Goal: Find contact information: Find contact information

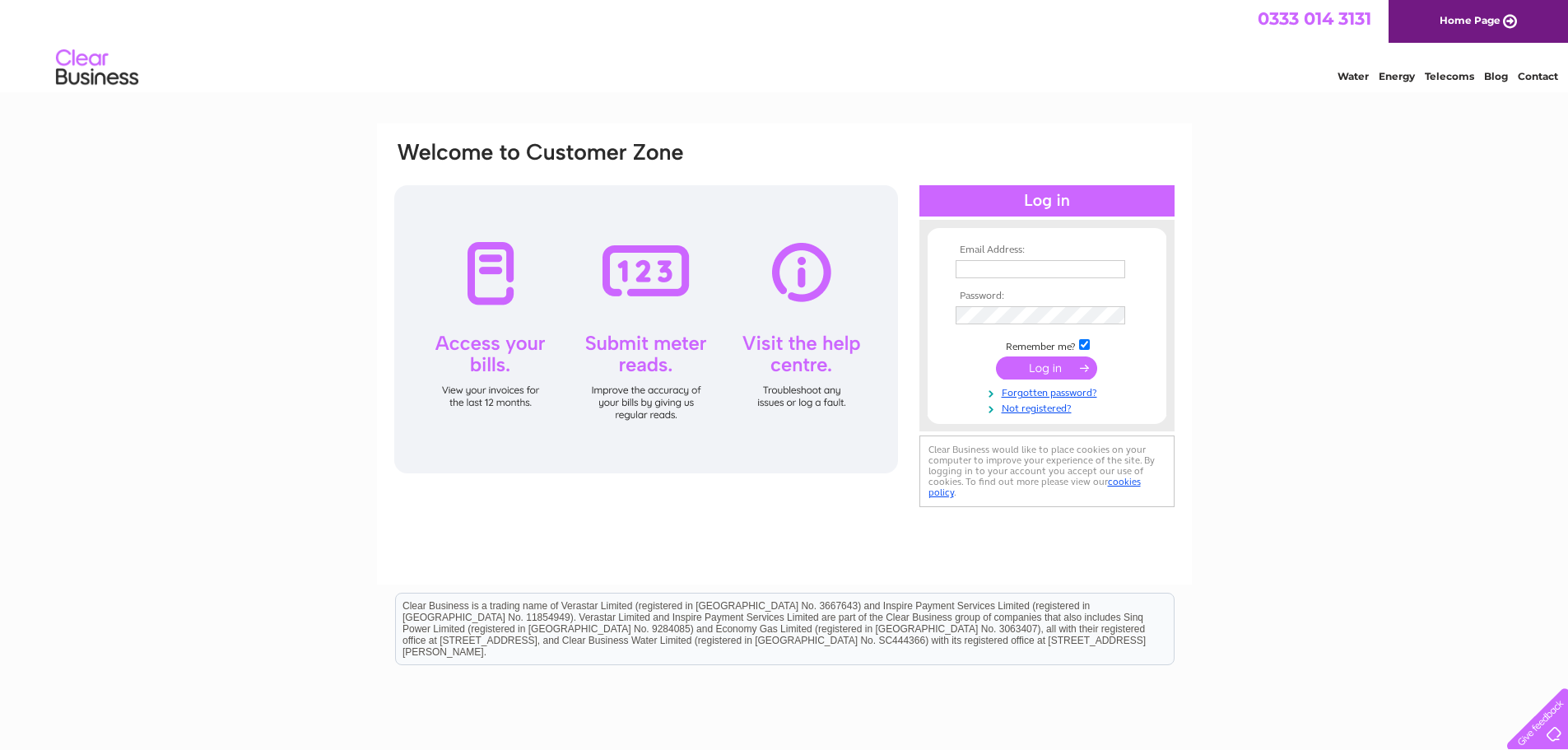
type input "[EMAIL_ADDRESS][DOMAIN_NAME]"
click at [1048, 359] on input "submit" at bounding box center [1046, 368] width 101 height 23
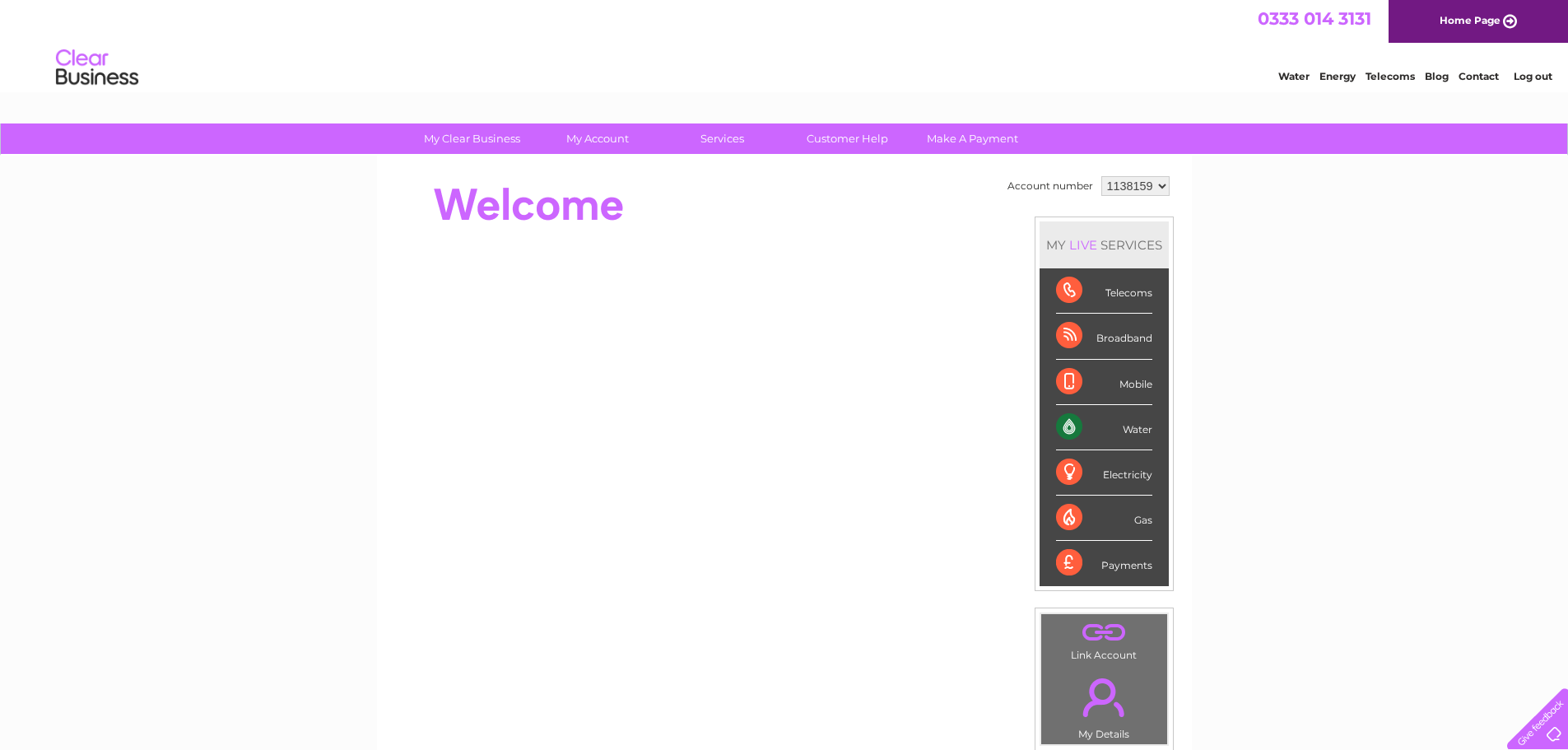
click at [1490, 75] on link "Contact" at bounding box center [1478, 76] width 40 height 12
click at [1118, 429] on div "Water" at bounding box center [1104, 428] width 96 height 45
click at [1398, 140] on div "My Clear Business Login Details My Details My Preferences Link Account My Accou…" at bounding box center [784, 139] width 1568 height 32
